Goal: Information Seeking & Learning: Learn about a topic

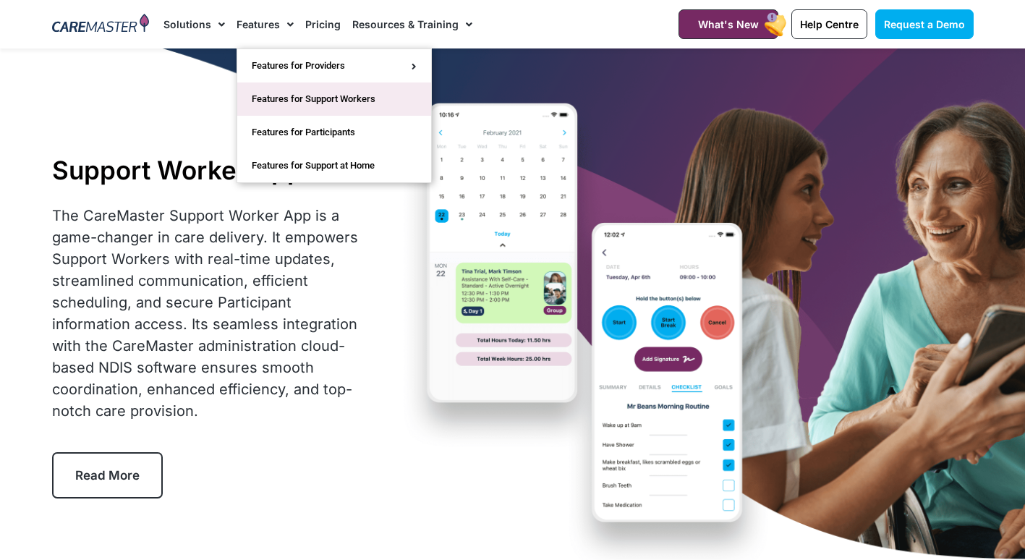
click at [251, 103] on link "Features for Support Workers" at bounding box center [334, 98] width 194 height 33
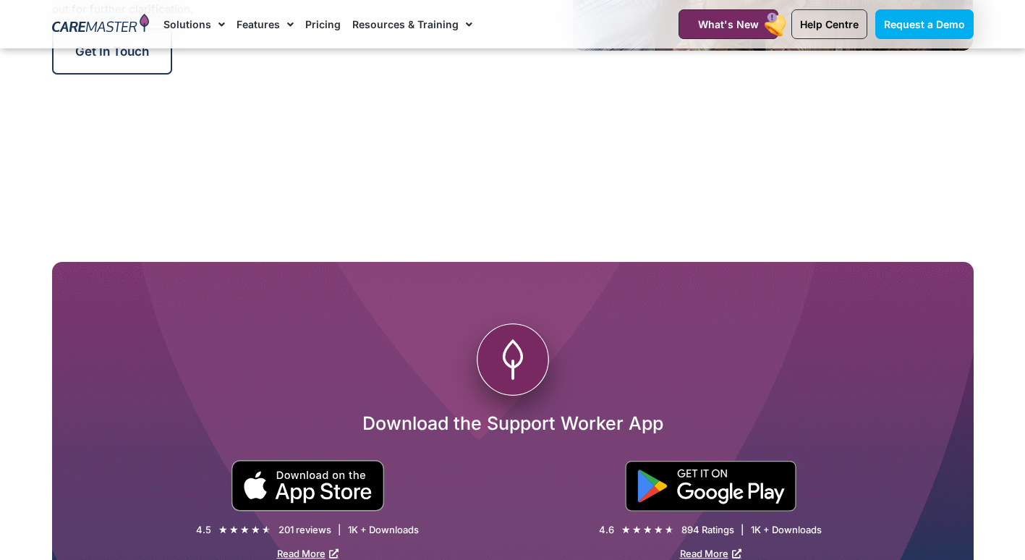
scroll to position [2521, 0]
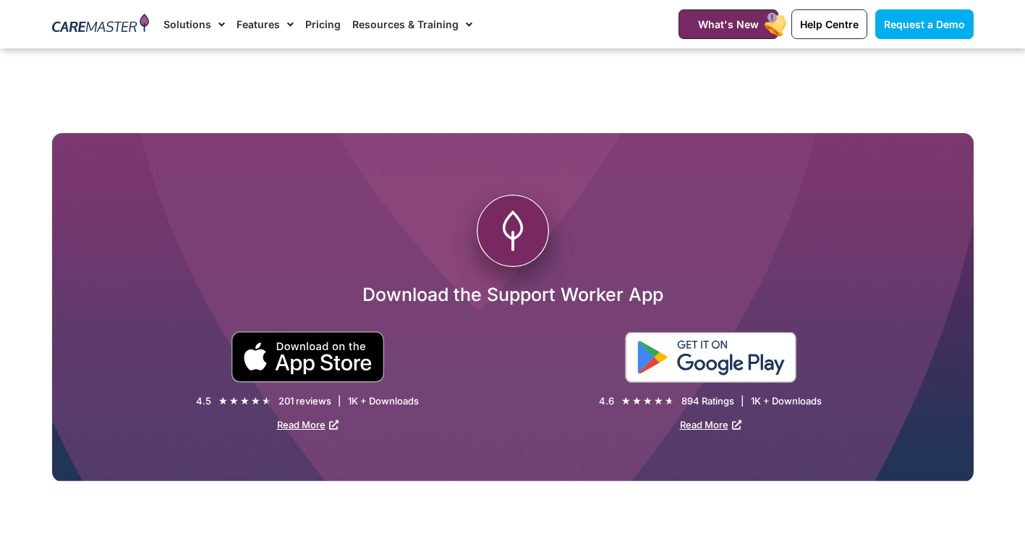
click at [691, 352] on img at bounding box center [710, 357] width 171 height 51
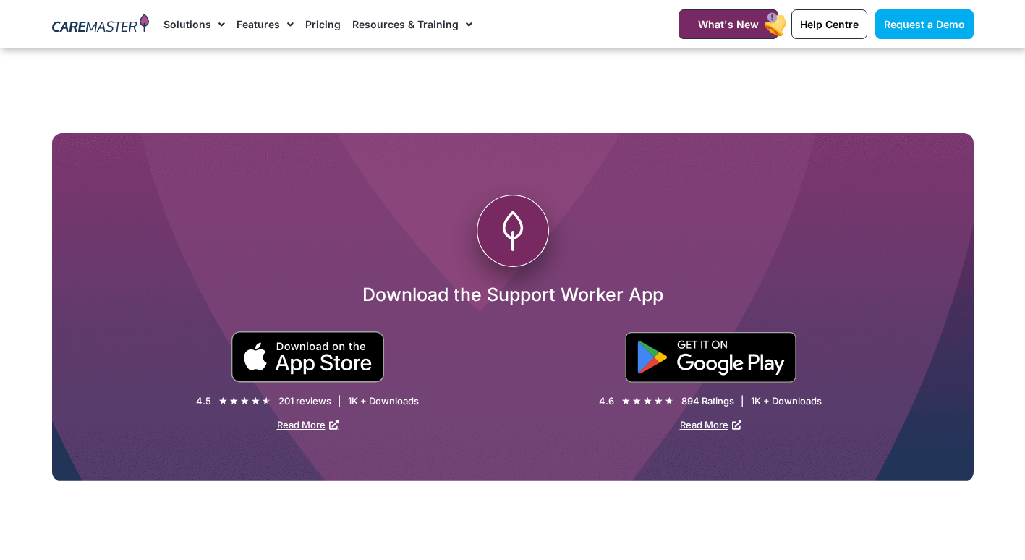
click at [317, 29] on link "Pricing" at bounding box center [322, 24] width 35 height 48
